Goal: Task Accomplishment & Management: Complete application form

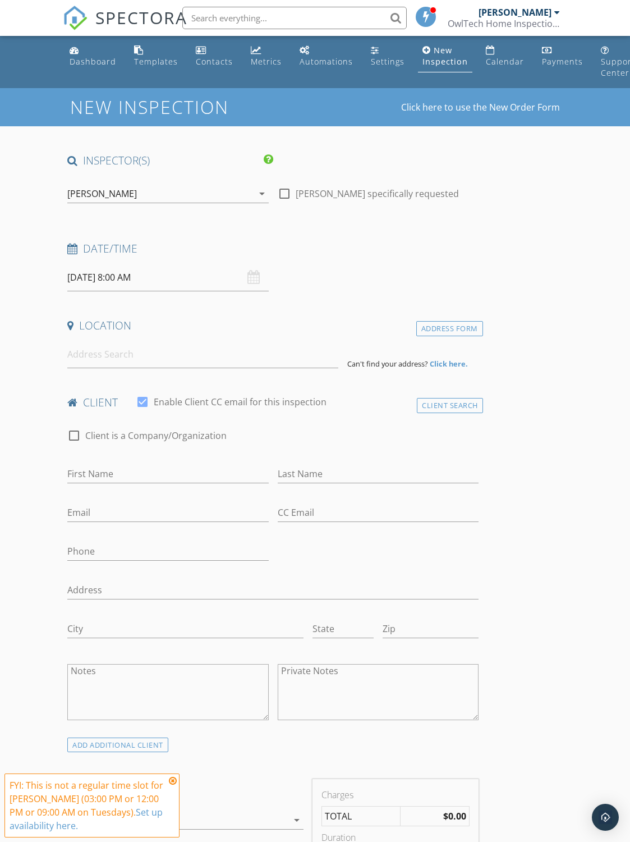
click at [85, 276] on input "09/30/2025 8:00 AM" at bounding box center [167, 277] width 201 height 27
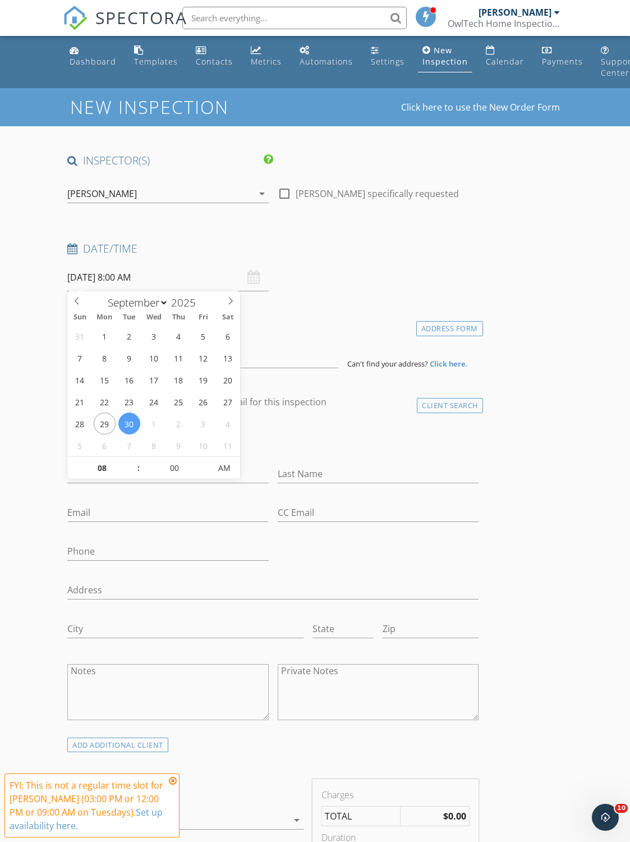
click at [240, 296] on span at bounding box center [230, 299] width 19 height 16
select select "9"
type input "10/01/2025 8:00 AM"
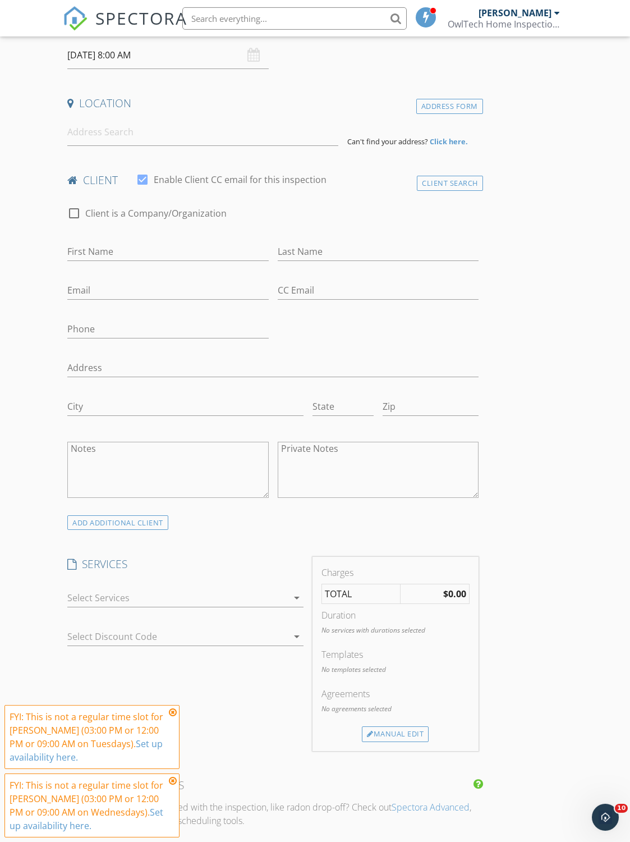
scroll to position [222, 0]
click at [103, 48] on input "10/01/2025 8:00 AM" at bounding box center [167, 55] width 201 height 27
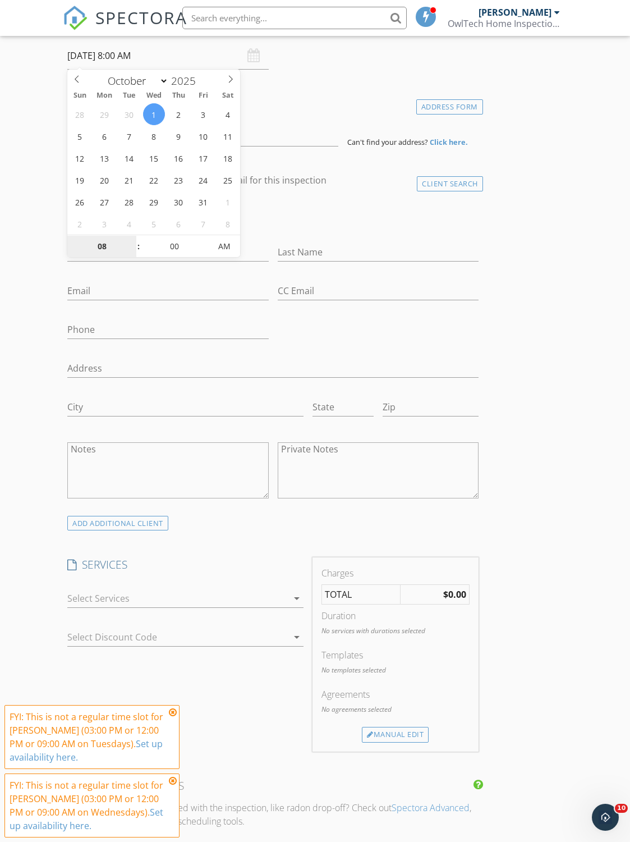
click at [106, 242] on input "08" at bounding box center [101, 247] width 69 height 22
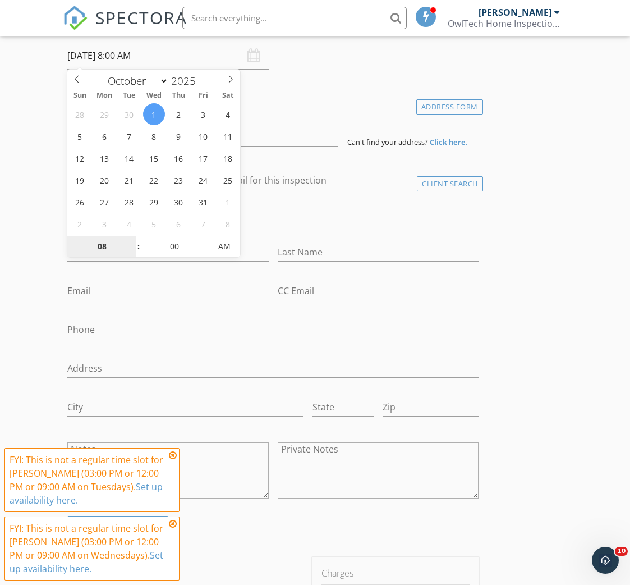
type input "9"
type input "[DATE] 9:00 AM"
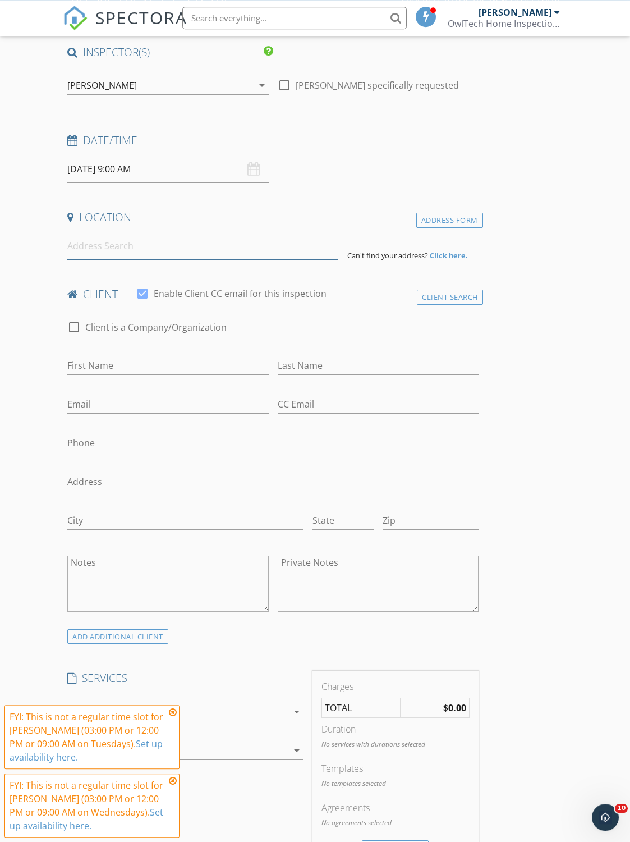
click at [112, 245] on input at bounding box center [202, 245] width 271 height 27
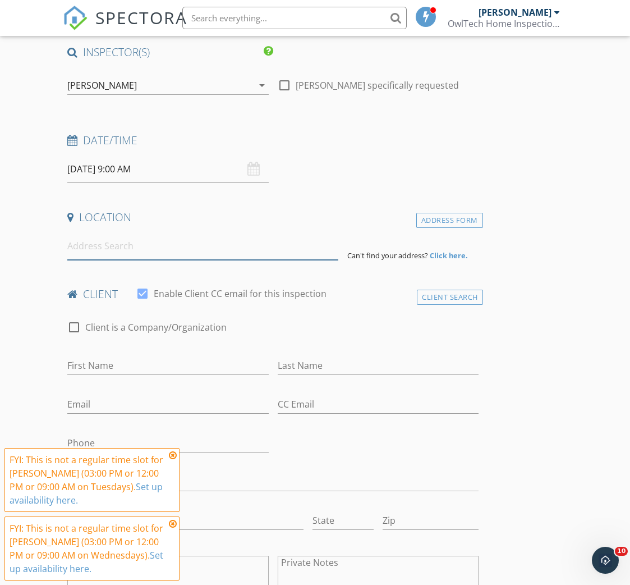
click at [109, 242] on input at bounding box center [202, 245] width 271 height 27
paste input "3128 NW 84th Way Sunrise, FL 33351"
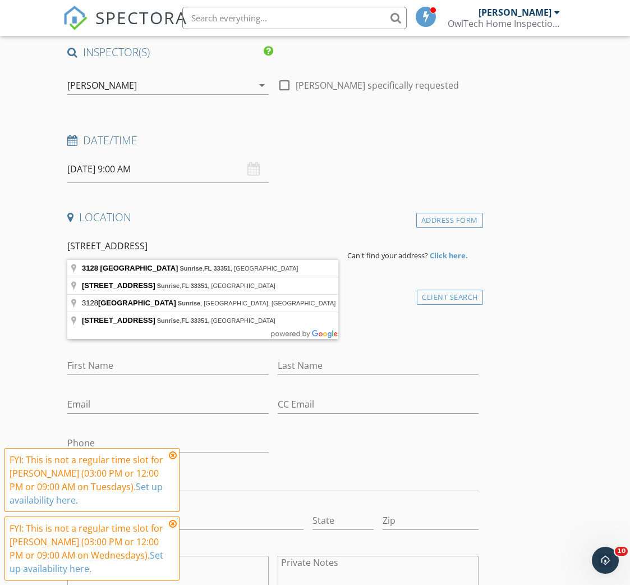
type input "3128 Northwest 84th Way, Sunrise, FL 33351, USA"
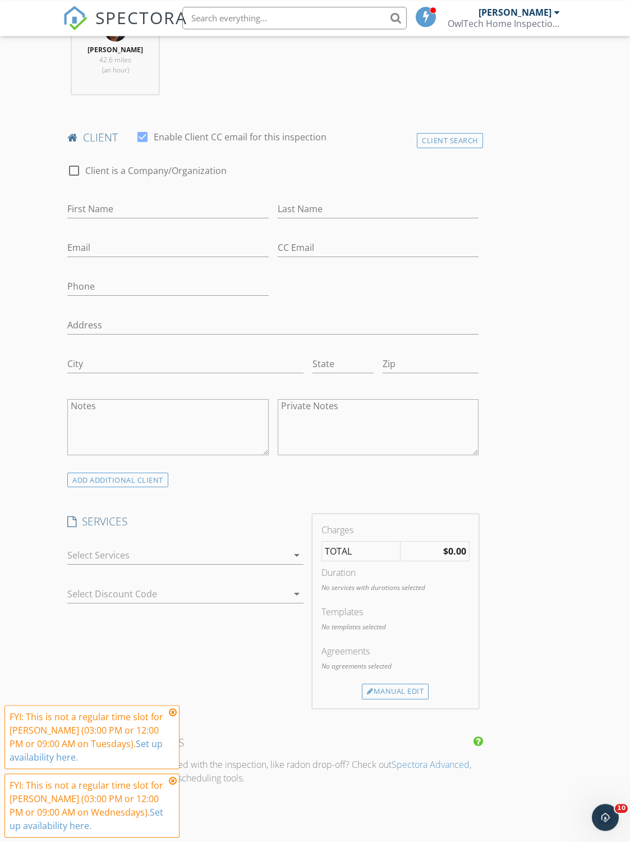
scroll to position [503, 0]
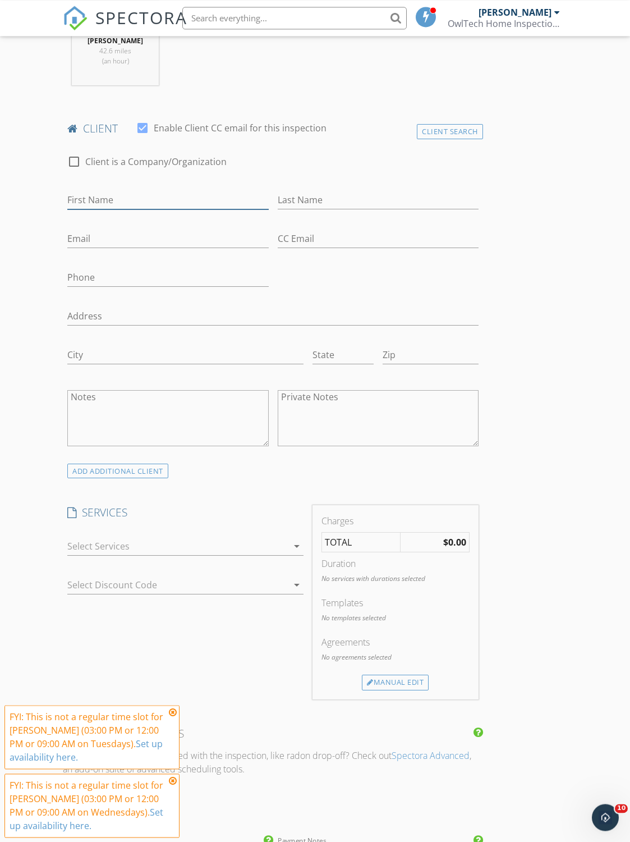
click at [111, 192] on input "First Name" at bounding box center [167, 200] width 201 height 19
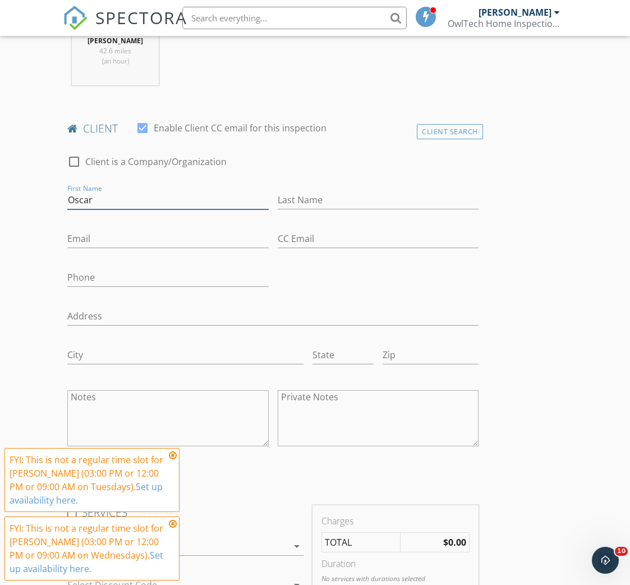
type input "Oscar"
click at [310, 198] on input "Last Name" at bounding box center [378, 200] width 201 height 19
type input "[PERSON_NAME]"
click at [109, 243] on input "Email" at bounding box center [167, 239] width 201 height 19
click at [101, 237] on input "Email" at bounding box center [167, 239] width 201 height 19
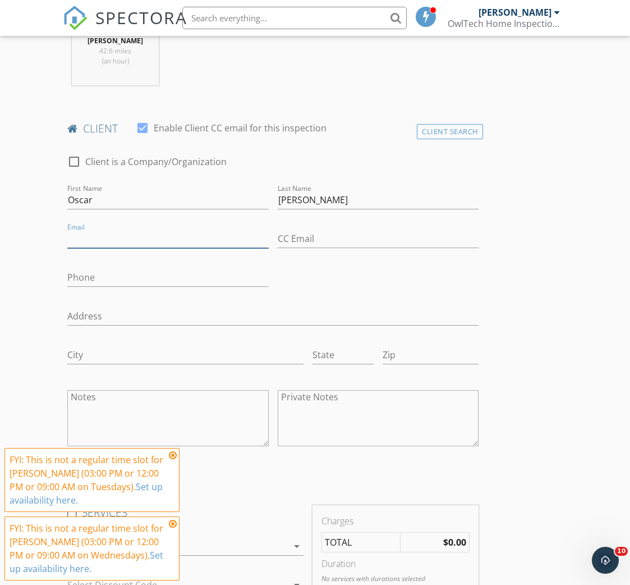
paste input "Oscar.vidal001@hotmail.com"
type input "Oscar.vidal001@hotmail.com"
click at [301, 238] on input "CC Email" at bounding box center [378, 239] width 201 height 19
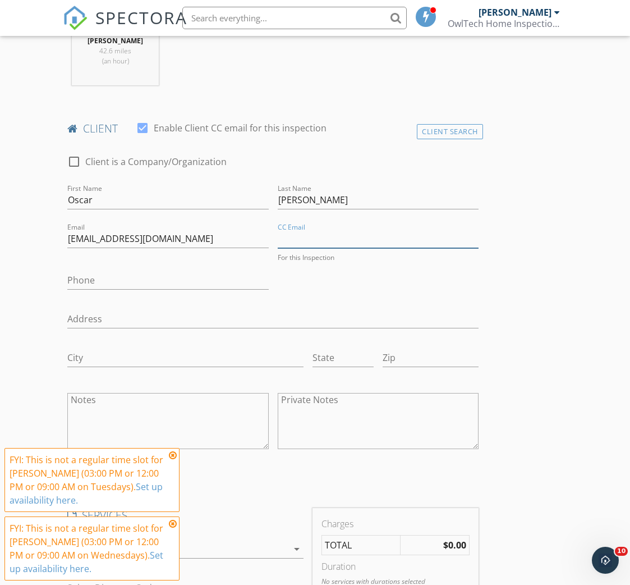
click at [296, 230] on input "CC Email" at bounding box center [378, 239] width 201 height 19
paste input "[EMAIL_ADDRESS][DOMAIN_NAME]"
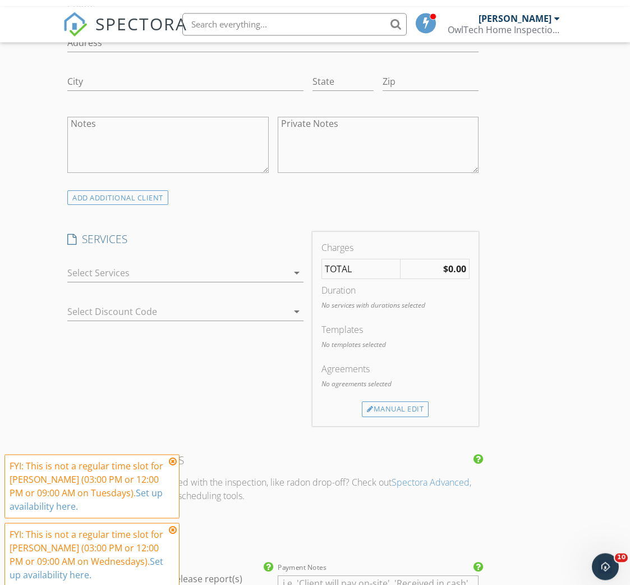
scroll to position [839, 0]
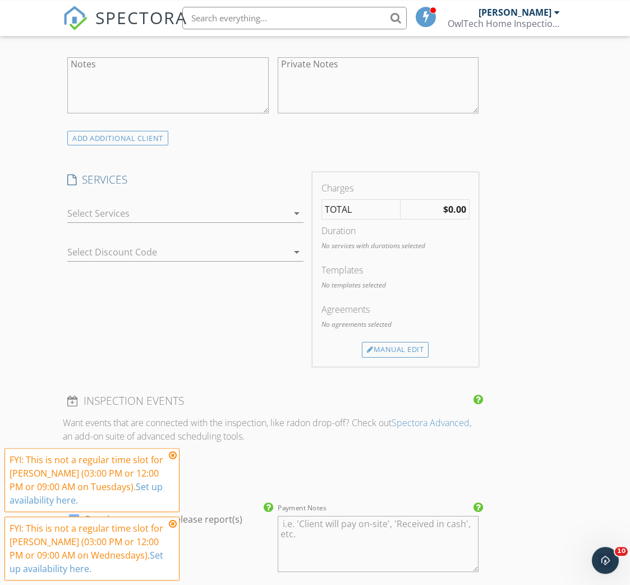
type input "[EMAIL_ADDRESS][DOMAIN_NAME]"
click at [297, 209] on icon "arrow_drop_down" at bounding box center [296, 213] width 13 height 13
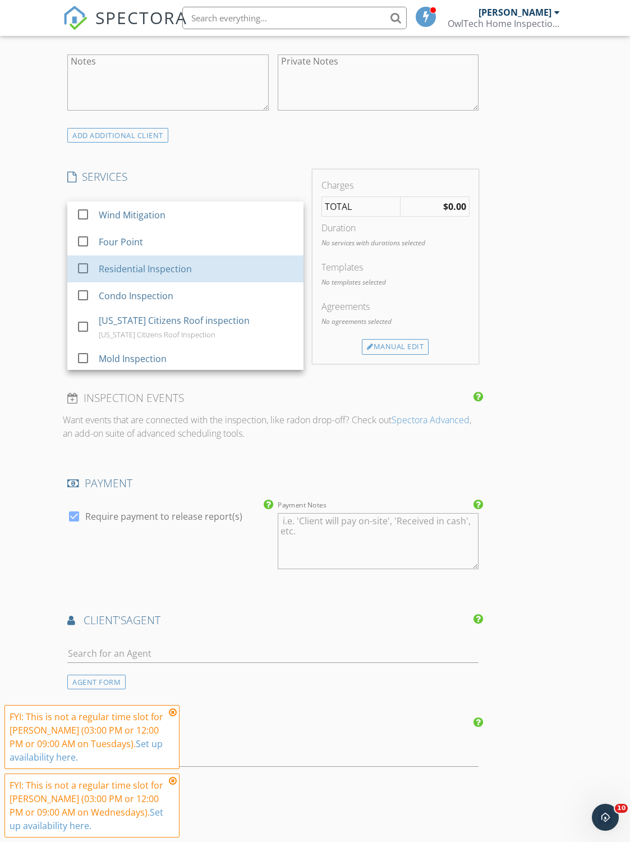
click at [151, 270] on div "Residential Inspection" at bounding box center [145, 268] width 93 height 13
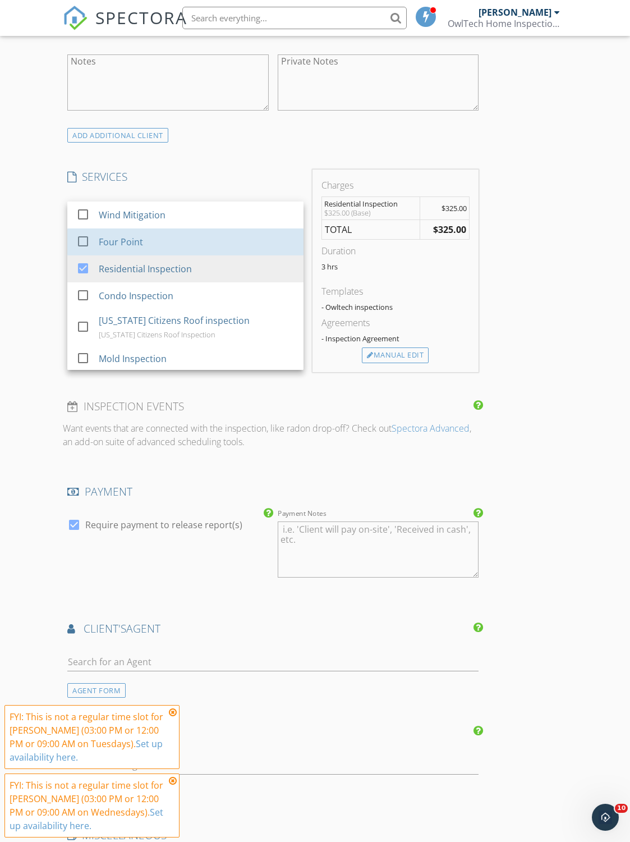
click at [144, 235] on div "Four Point" at bounding box center [197, 242] width 196 height 22
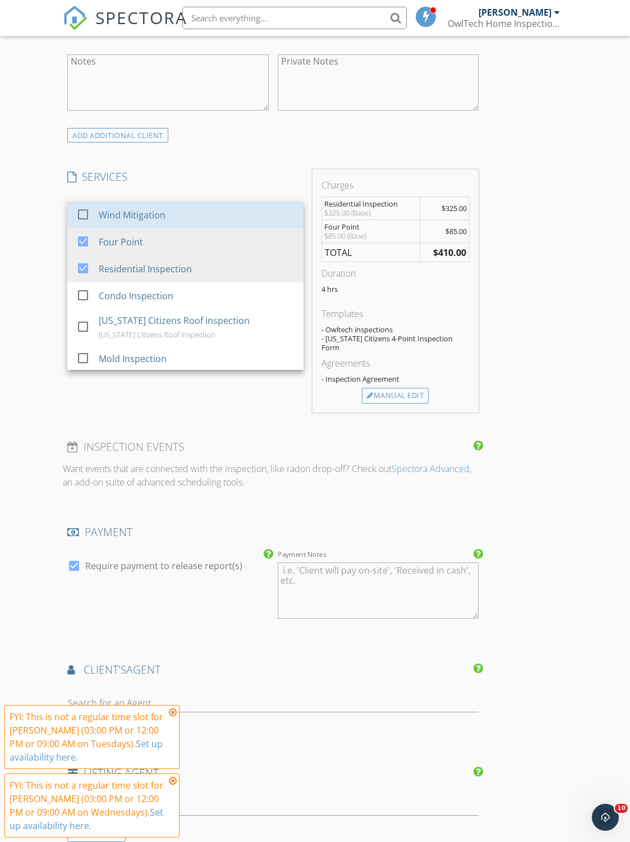
click at [151, 208] on div "Wind Mitigation" at bounding box center [132, 214] width 67 height 13
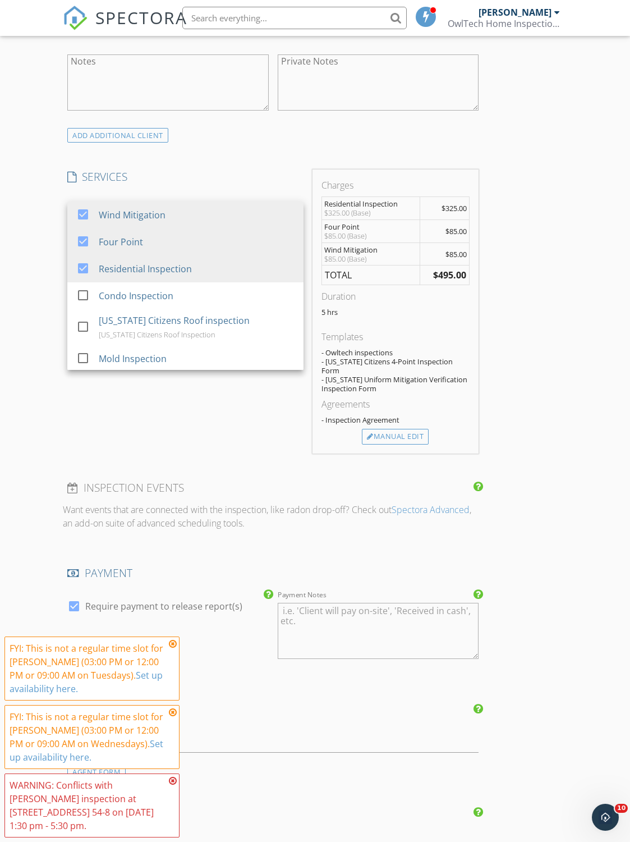
click at [405, 429] on div "Manual Edit" at bounding box center [395, 437] width 67 height 16
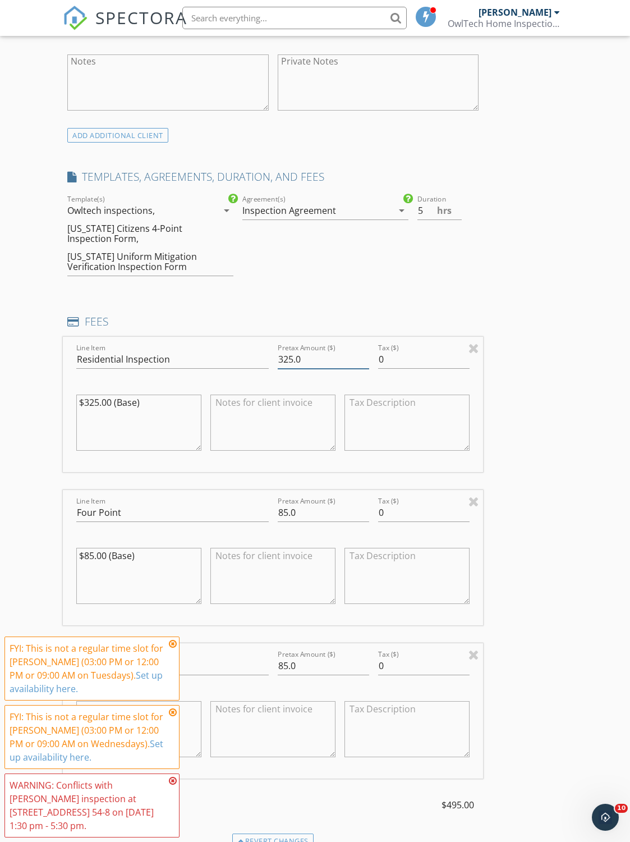
click at [317, 355] on input "325.0" at bounding box center [323, 359] width 91 height 19
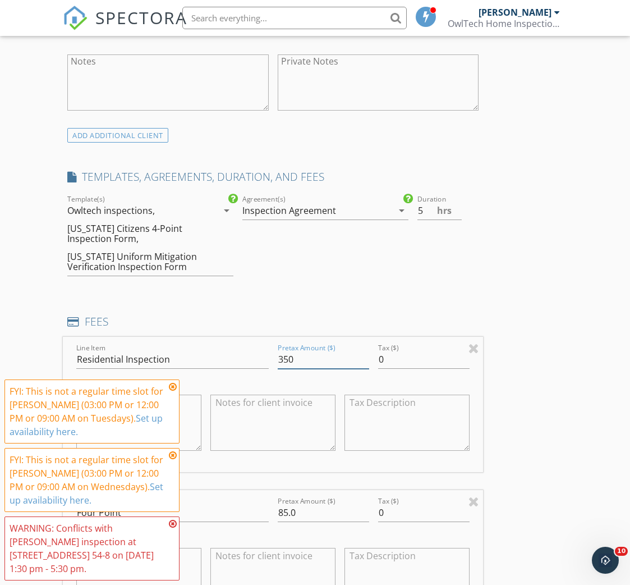
type input "350"
click at [571, 435] on div "New Inspection Click here to use the New Order Form INSPECTOR(S) check_box Jesu…" at bounding box center [315, 471] width 630 height 2445
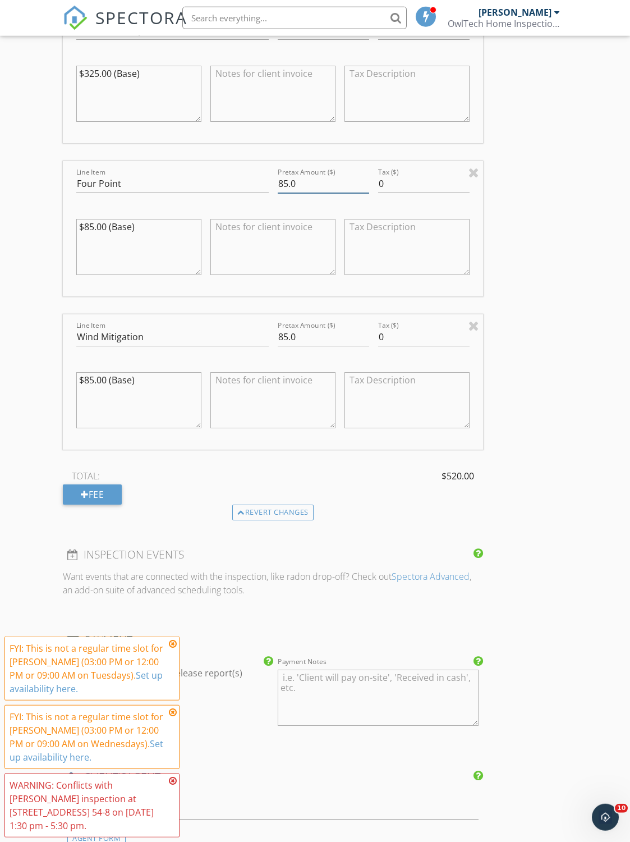
click at [315, 180] on input "85.0" at bounding box center [323, 184] width 91 height 19
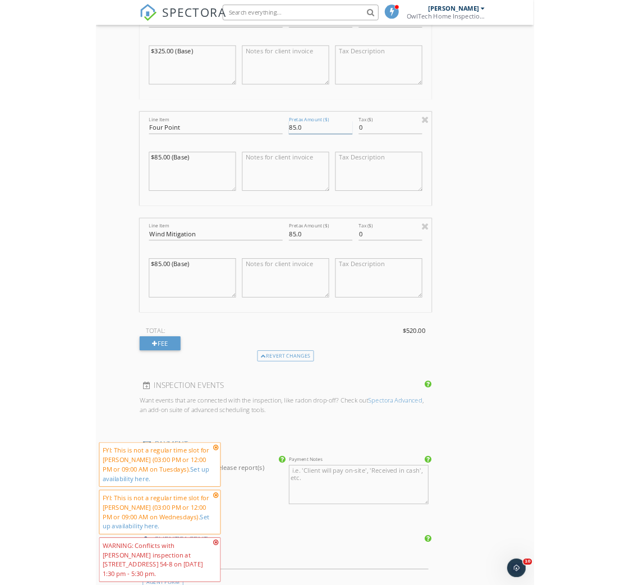
scroll to position [1168, 0]
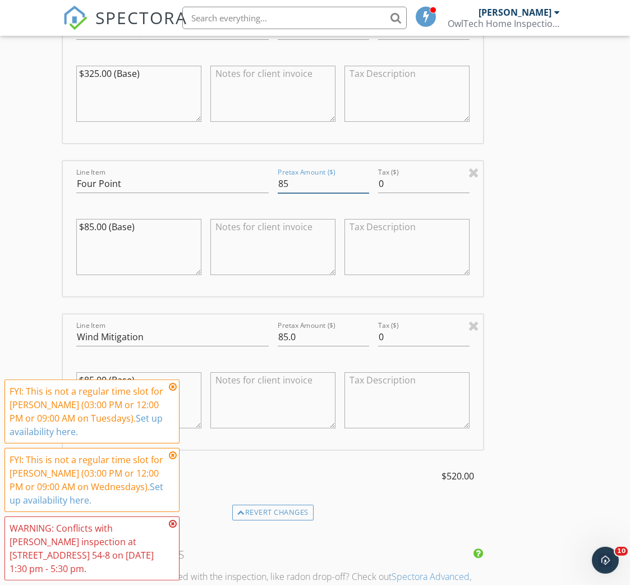
type input "8"
type input "0"
click at [308, 338] on input "85.0" at bounding box center [323, 337] width 91 height 19
type input "8"
type input "0"
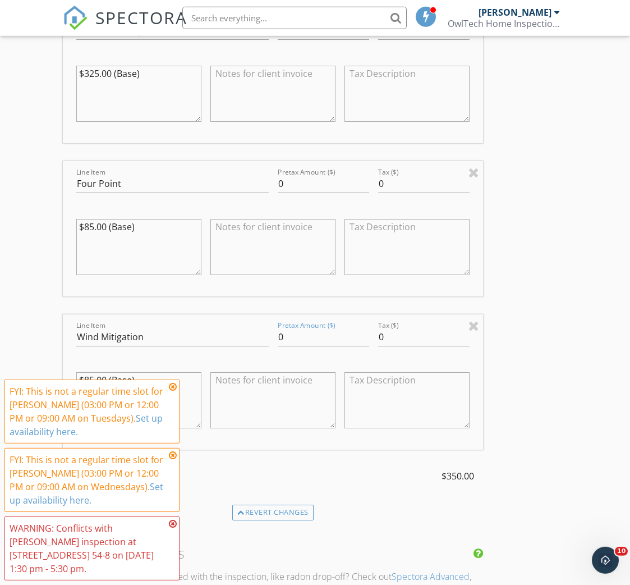
click at [590, 320] on div "New Inspection Click here to use the New Order Form INSPECTOR(S) check_box Jesu…" at bounding box center [315, 142] width 630 height 2445
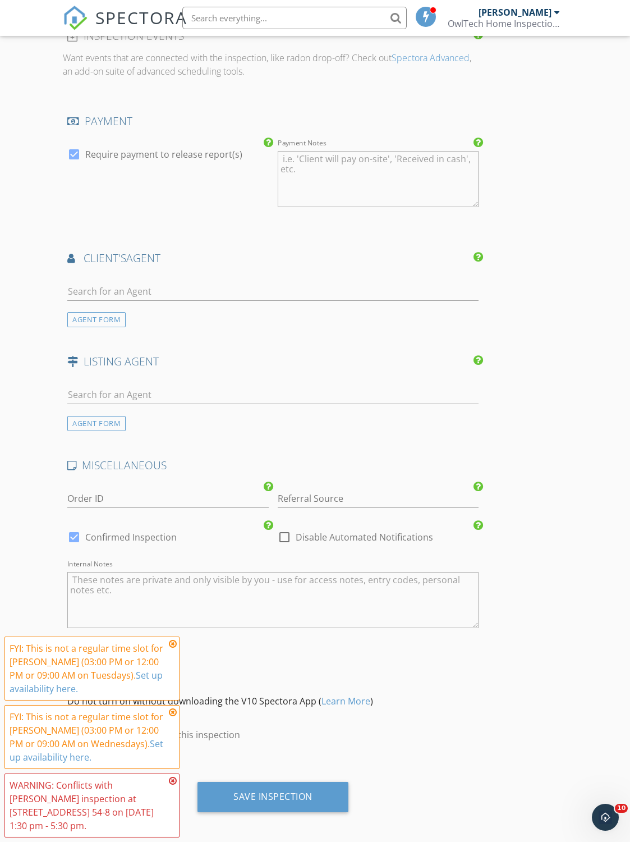
scroll to position [1686, 0]
click at [176, 647] on icon at bounding box center [173, 643] width 8 height 9
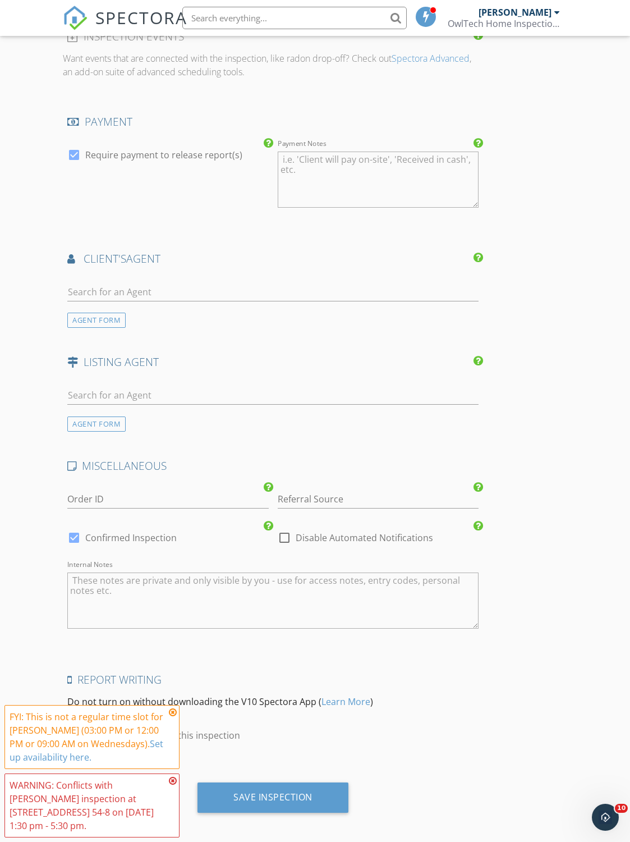
click at [174, 710] on icon at bounding box center [173, 712] width 8 height 9
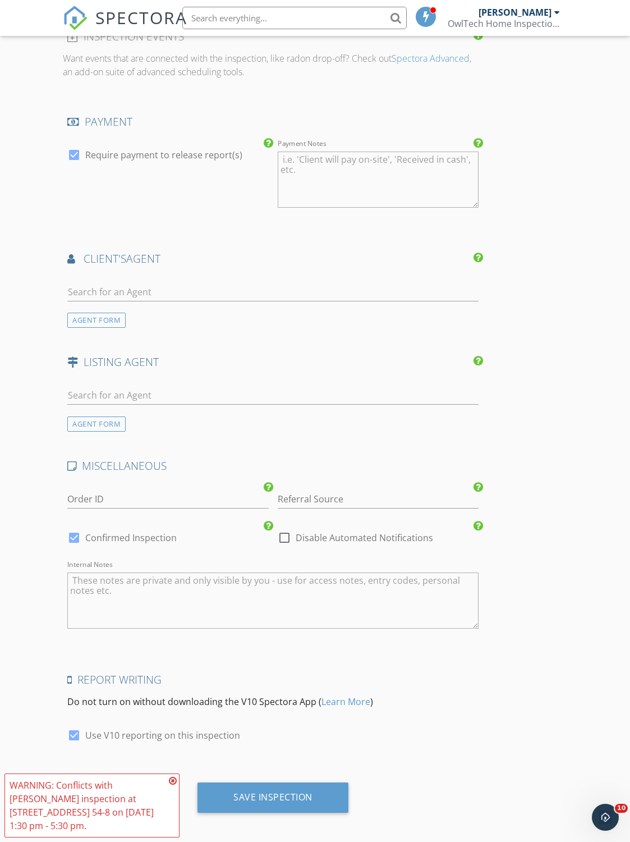
click at [180, 784] on div "Save Inspection" at bounding box center [273, 801] width 420 height 39
click at [194, 783] on div "Save Inspection" at bounding box center [273, 801] width 420 height 39
click at [180, 782] on div "Save Inspection" at bounding box center [273, 801] width 420 height 39
click at [176, 778] on icon at bounding box center [173, 780] width 8 height 9
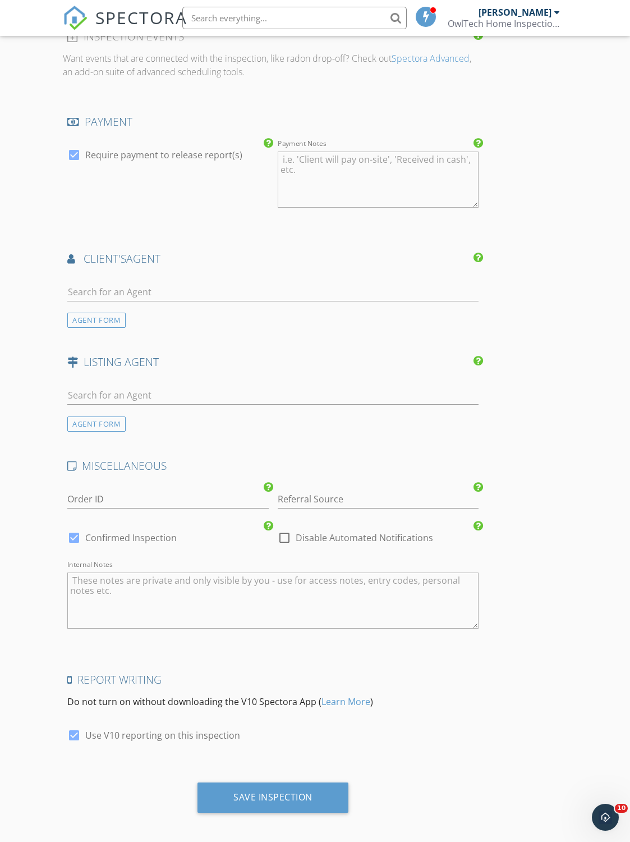
click at [288, 790] on div "Save Inspection" at bounding box center [272, 796] width 79 height 11
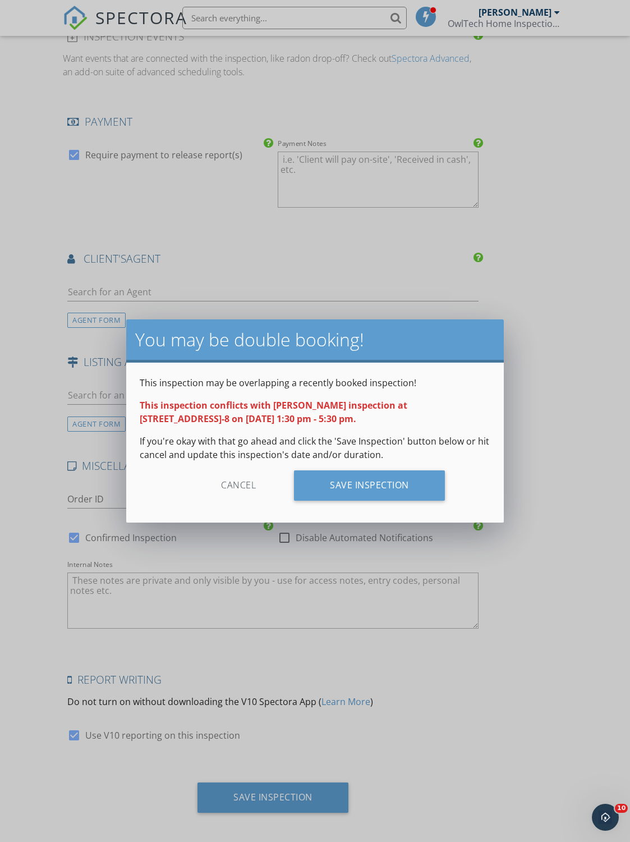
click at [389, 499] on div "Save Inspection" at bounding box center [369, 485] width 151 height 30
